Goal: Task Accomplishment & Management: Use online tool/utility

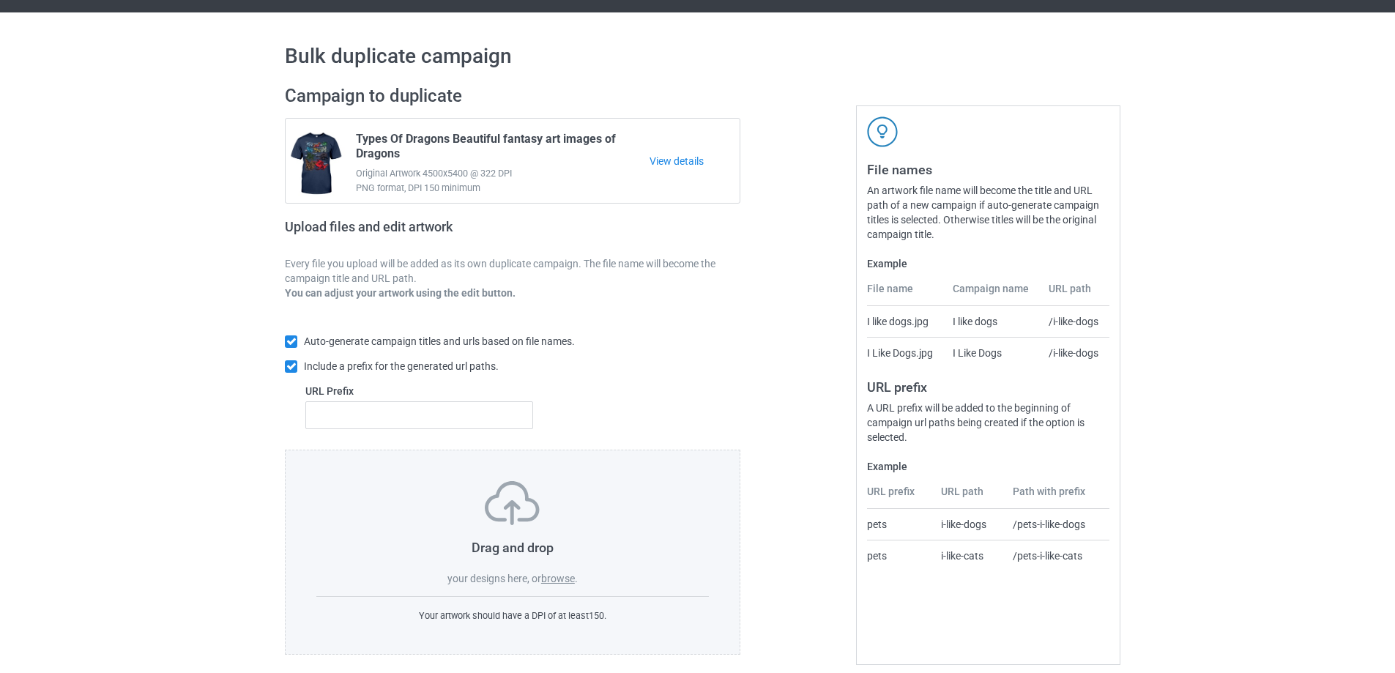
scroll to position [41, 0]
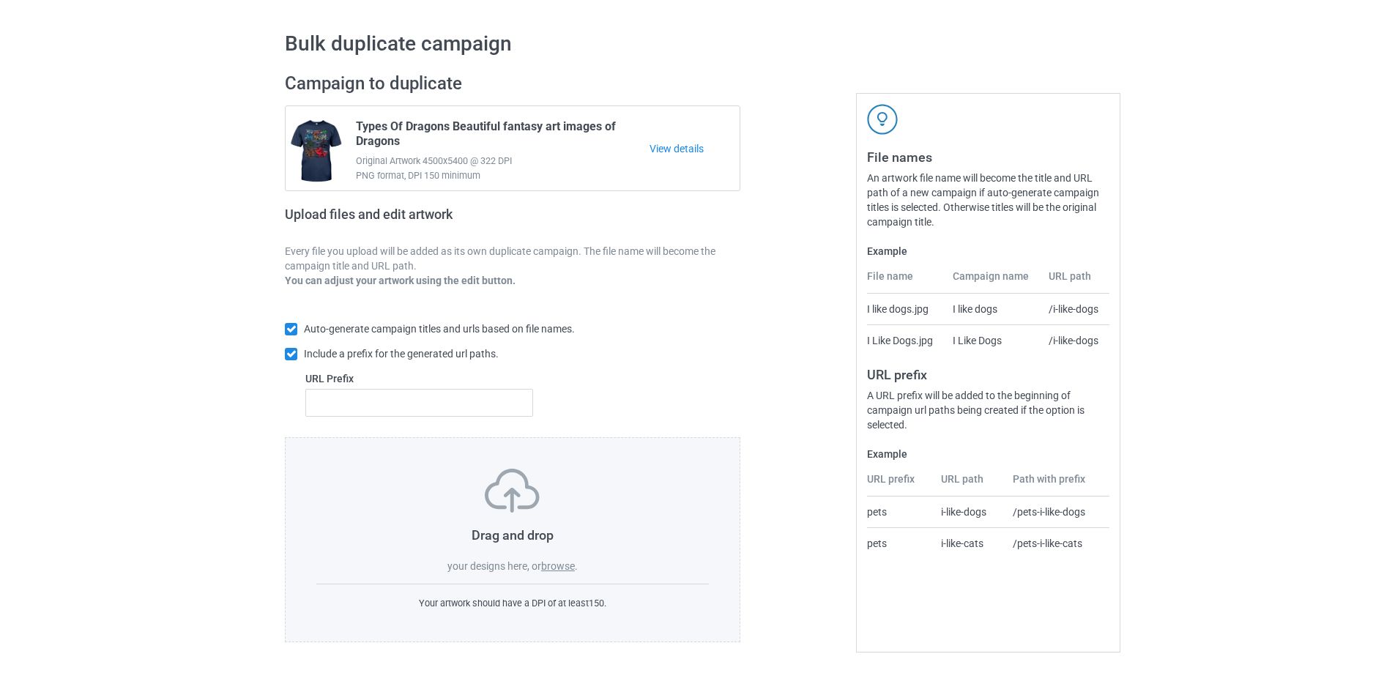
click at [561, 562] on label "browse" at bounding box center [558, 566] width 34 height 12
click at [0, 0] on input "browse" at bounding box center [0, 0] width 0 height 0
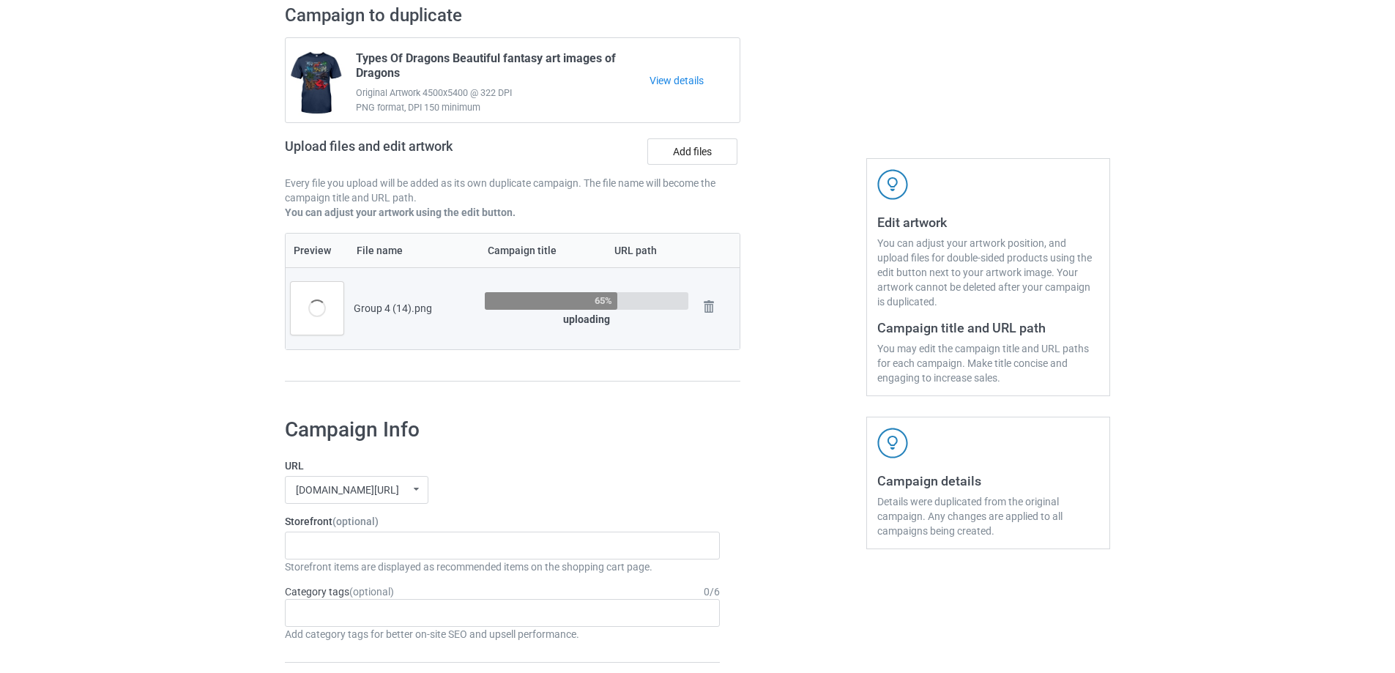
scroll to position [114, 0]
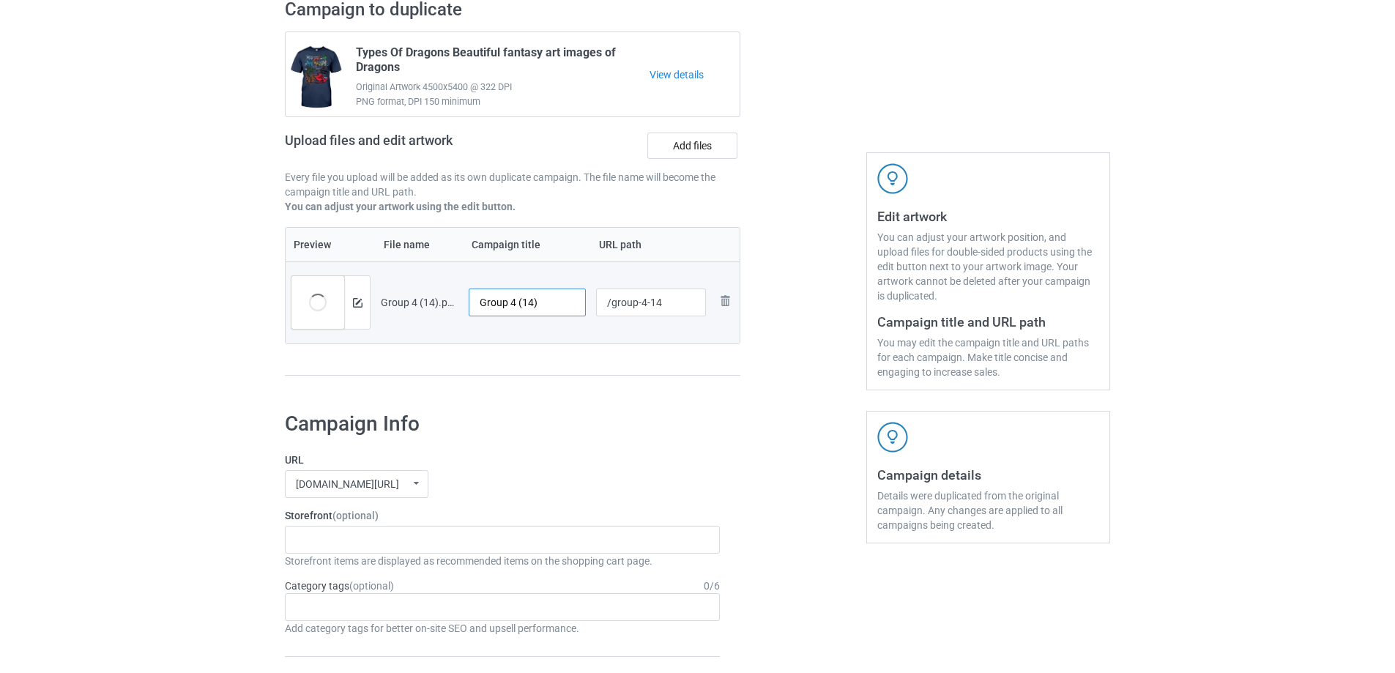
drag, startPoint x: 554, startPoint y: 310, endPoint x: 451, endPoint y: 299, distance: 103.8
click at [451, 299] on tr "Preview and edit artwork Group 4 (14).png Group 4 (14) /group-4-14 Remove file" at bounding box center [513, 302] width 454 height 82
type input "[DATE] shirts feral but"
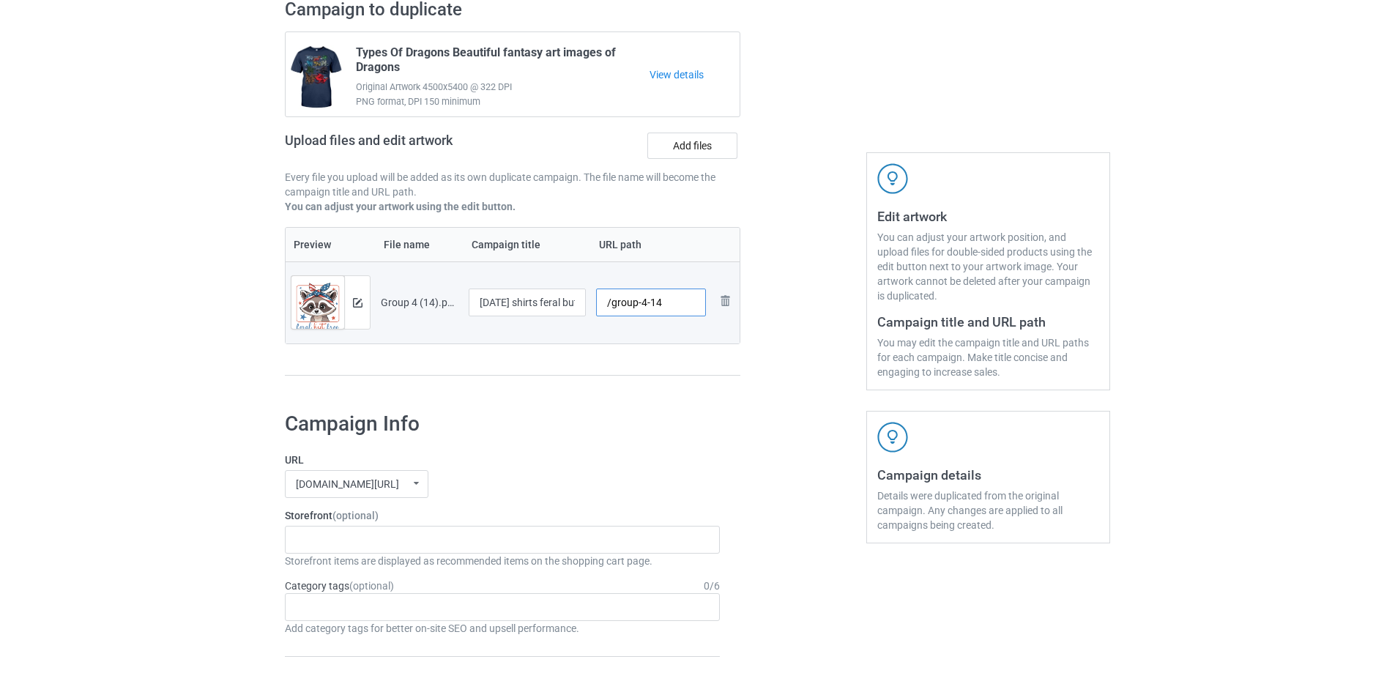
drag, startPoint x: 670, startPoint y: 302, endPoint x: 611, endPoint y: 303, distance: 59.3
click at [611, 303] on input "/group-4-14" at bounding box center [651, 302] width 111 height 28
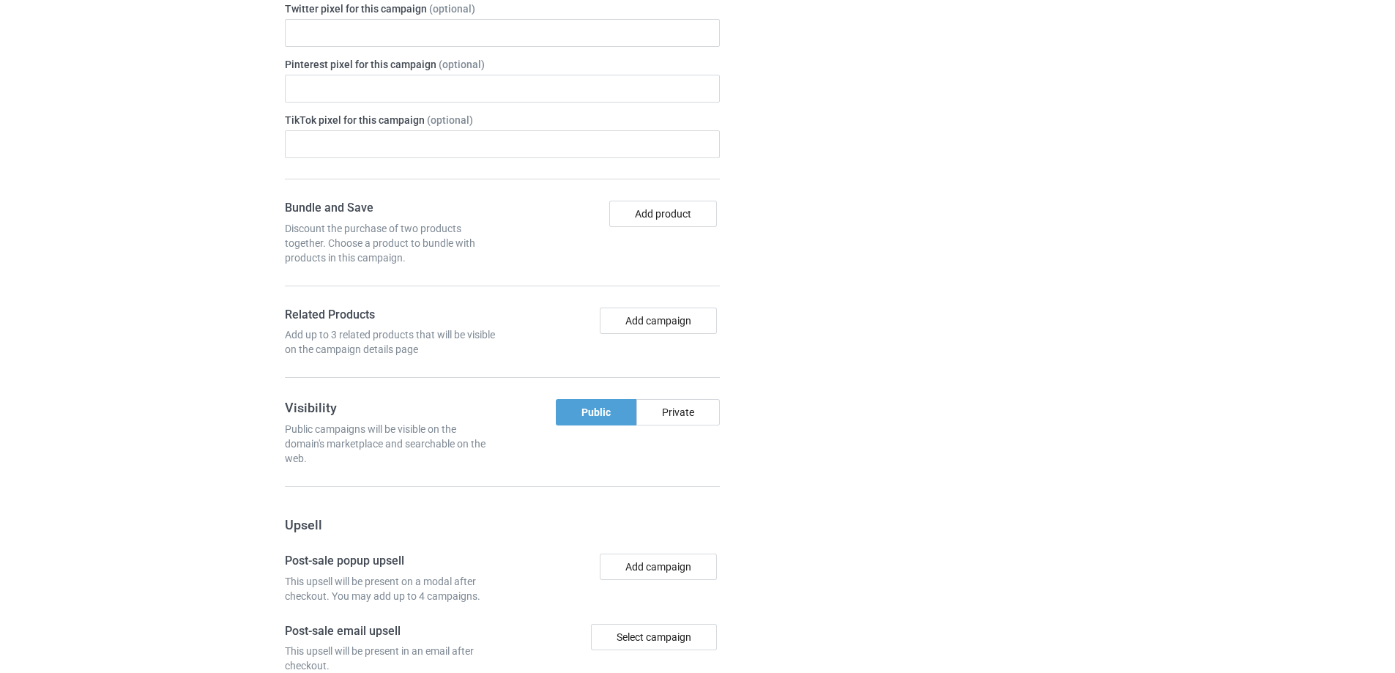
scroll to position [1207, 0]
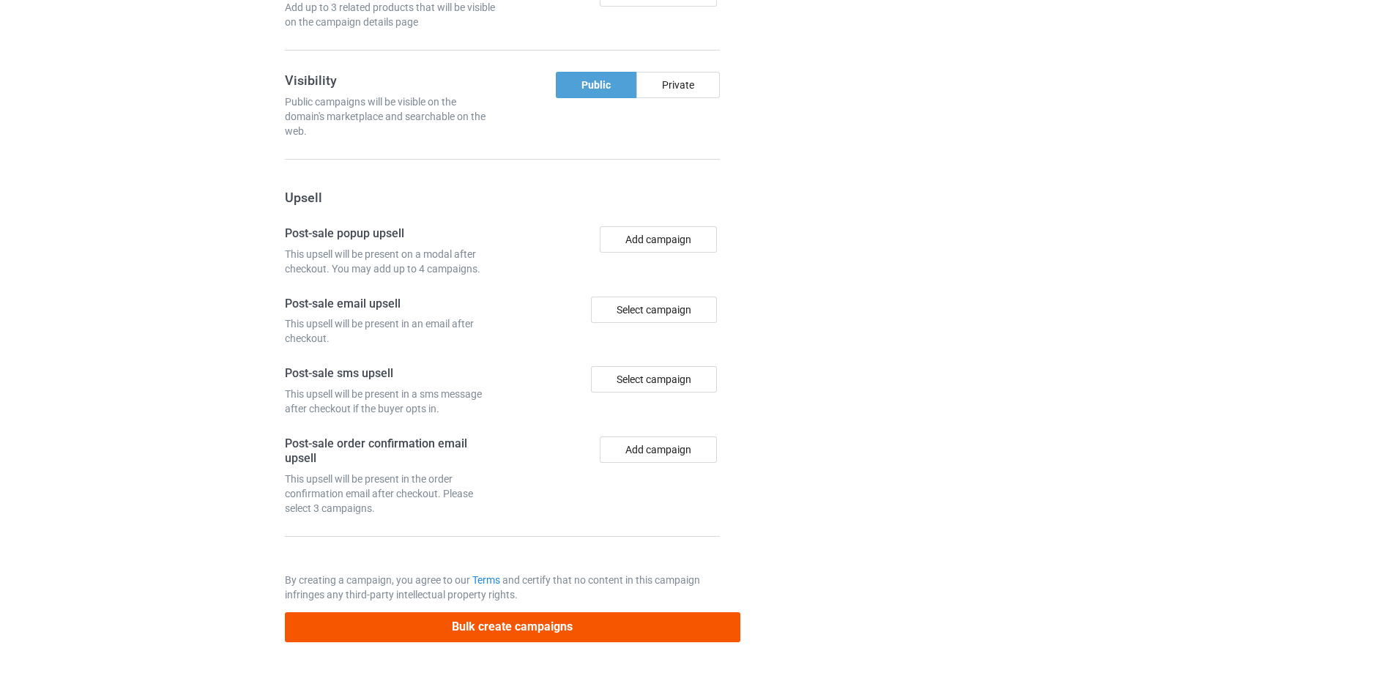
type input "/butfree"
click at [511, 633] on button "Bulk create campaigns" at bounding box center [512, 627] width 455 height 30
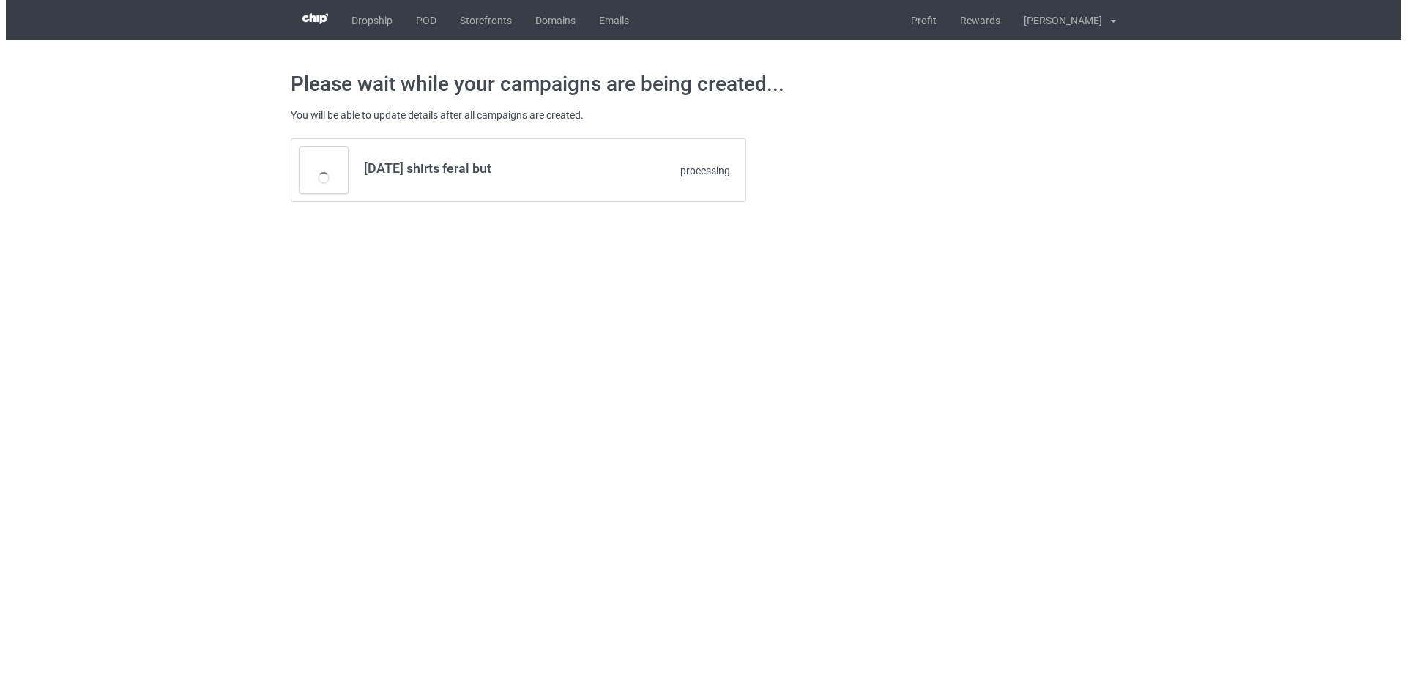
scroll to position [0, 0]
